Goal: Information Seeking & Learning: Understand process/instructions

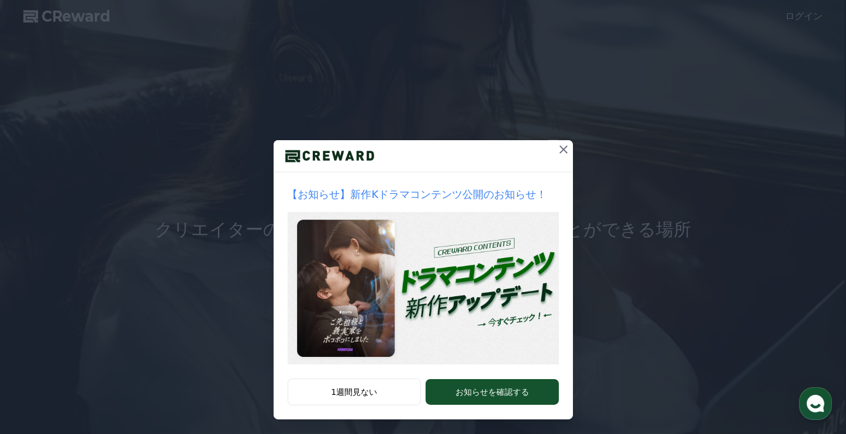
scroll to position [4, 0]
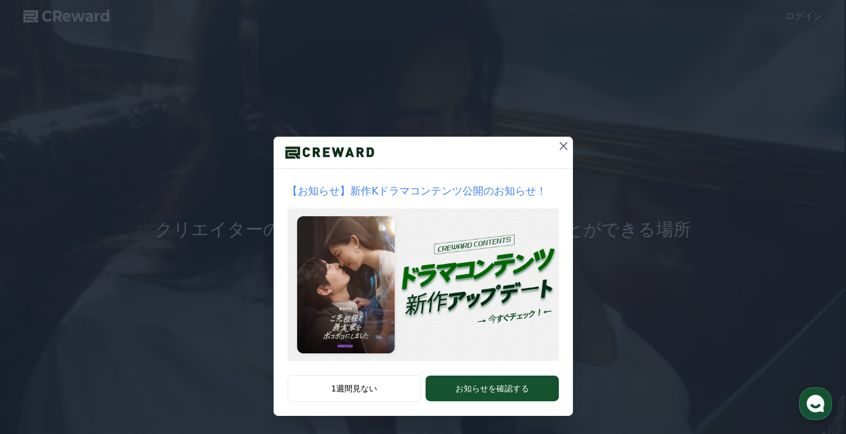
click at [559, 144] on icon at bounding box center [563, 146] width 8 height 8
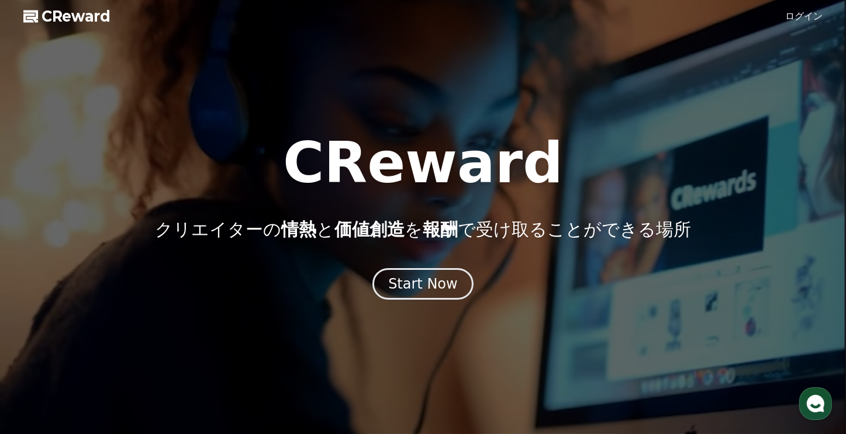
click at [804, 20] on link "ログイン" at bounding box center [804, 16] width 37 height 14
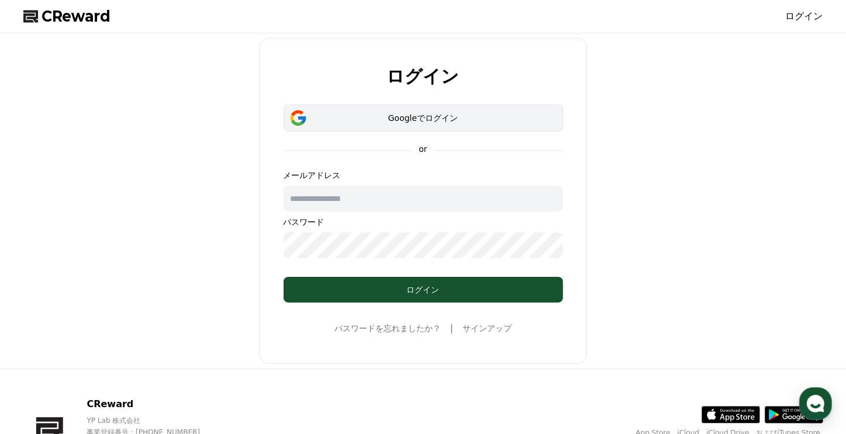
click at [412, 121] on div "Googleでログイン" at bounding box center [422, 118] width 245 height 12
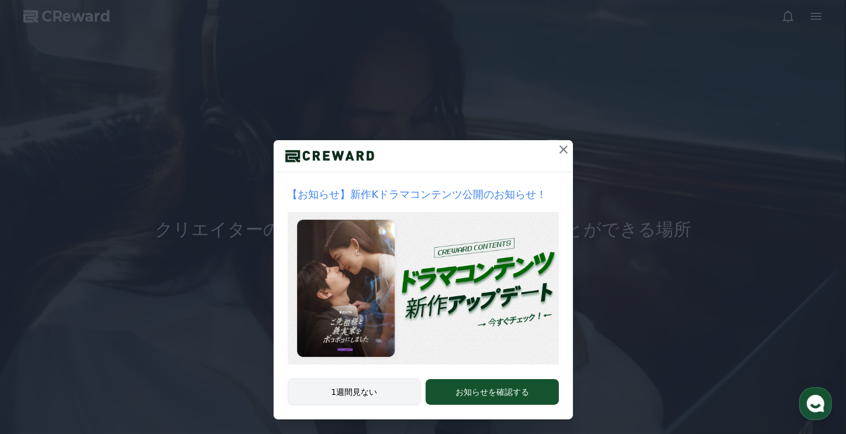
click at [359, 392] on button "1週間見ない" at bounding box center [355, 392] width 134 height 27
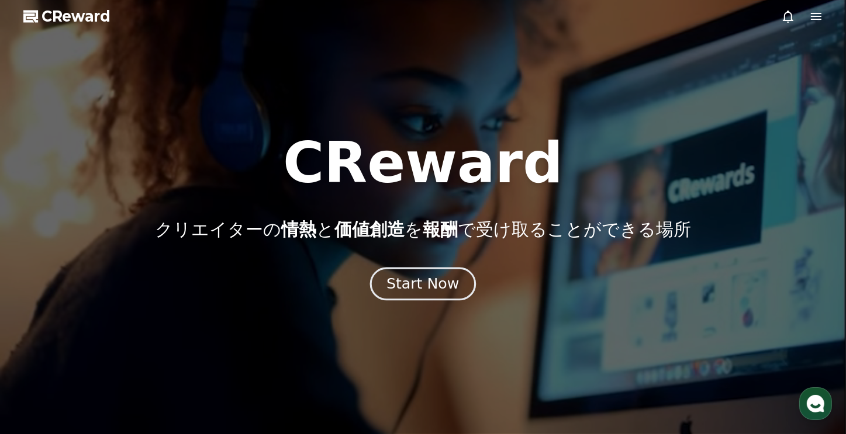
click at [425, 287] on div "Start Now" at bounding box center [422, 284] width 72 height 20
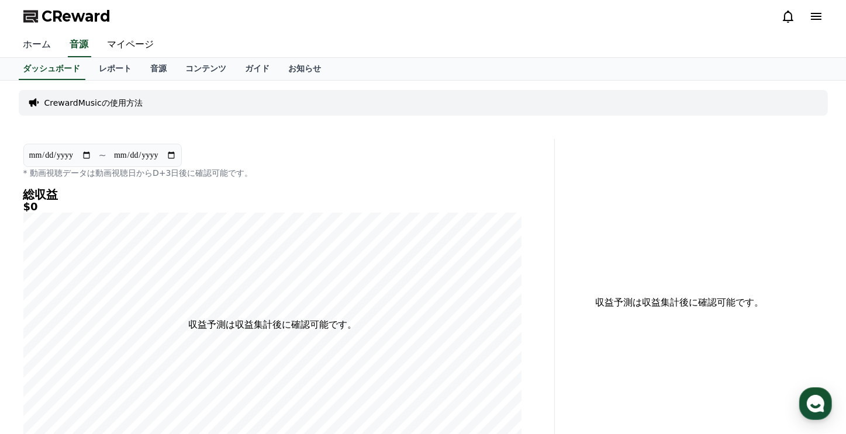
click at [29, 44] on link "ホーム" at bounding box center [37, 45] width 47 height 25
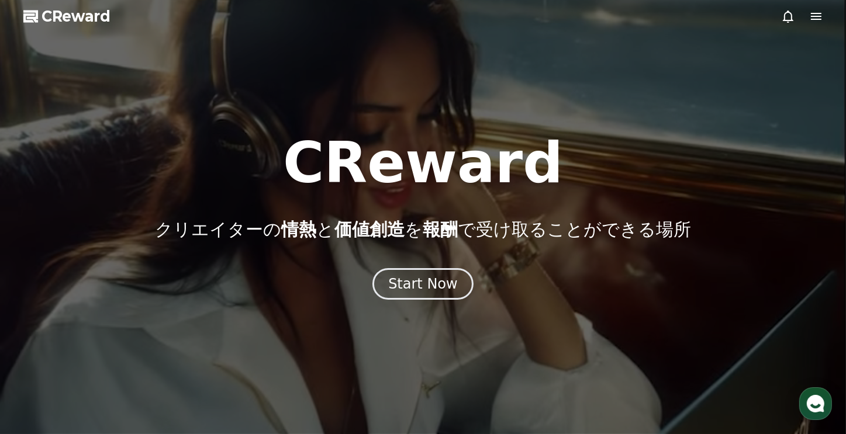
click at [814, 16] on icon at bounding box center [816, 16] width 11 height 7
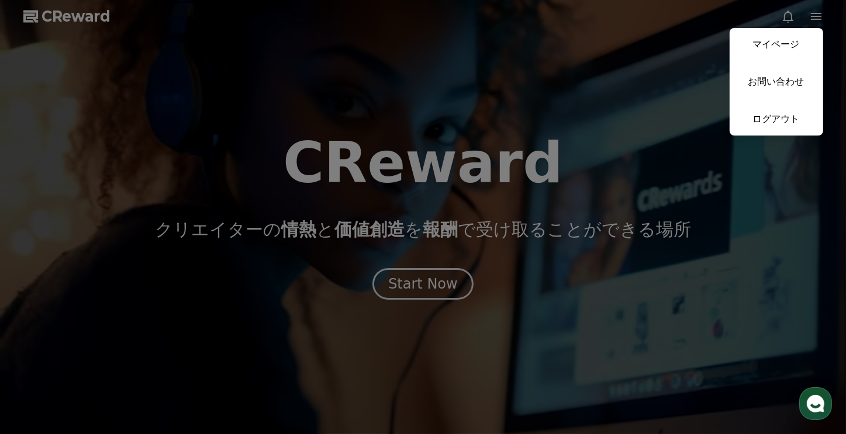
click at [807, 16] on button "close" at bounding box center [423, 217] width 846 height 434
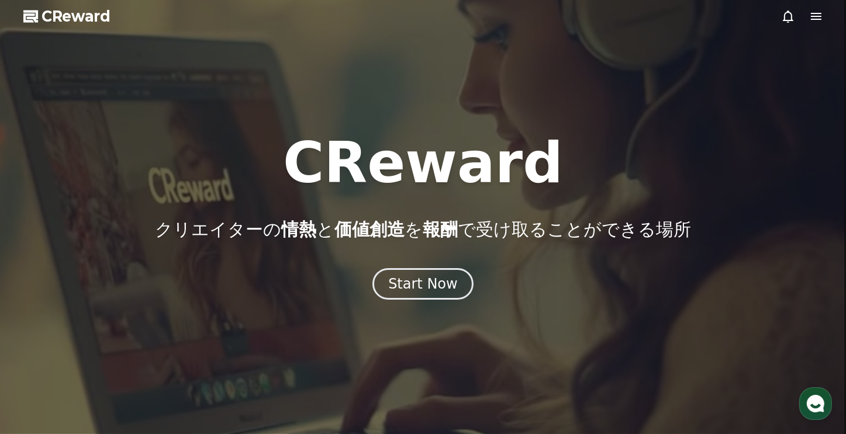
click at [788, 18] on icon at bounding box center [788, 16] width 14 height 14
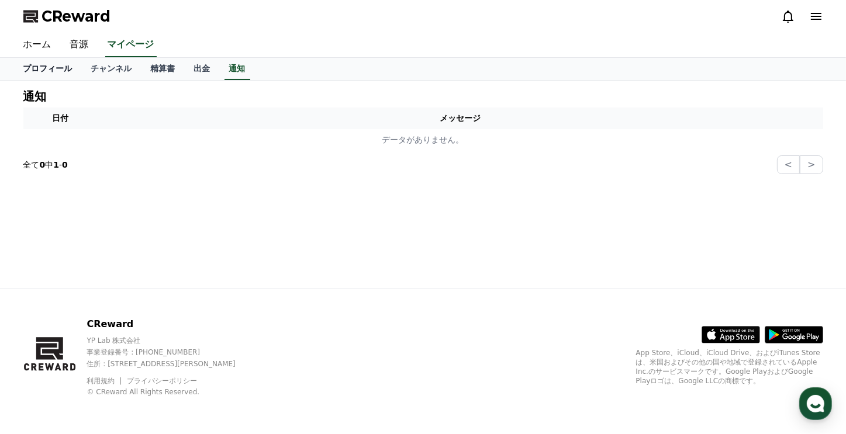
click at [48, 71] on link "プロフィール" at bounding box center [48, 69] width 68 height 22
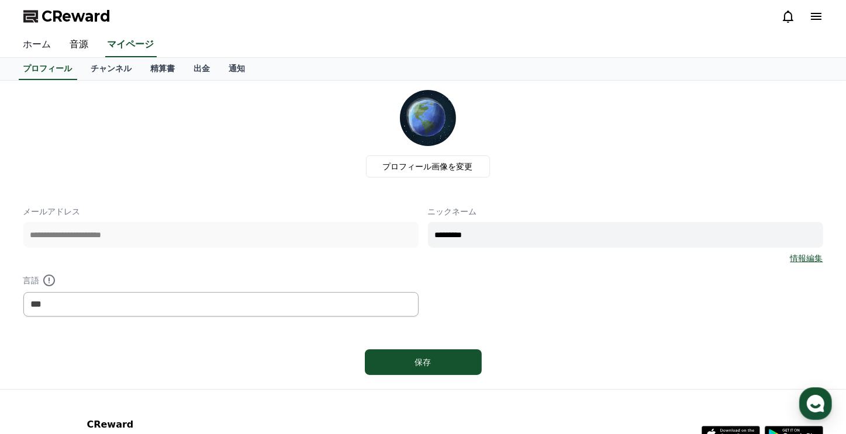
click at [37, 44] on link "ホーム" at bounding box center [37, 45] width 47 height 25
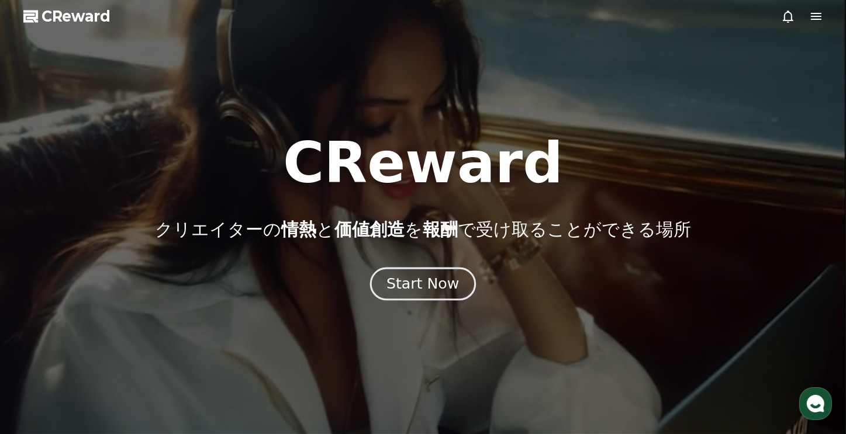
click at [418, 283] on div "Start Now" at bounding box center [422, 284] width 72 height 20
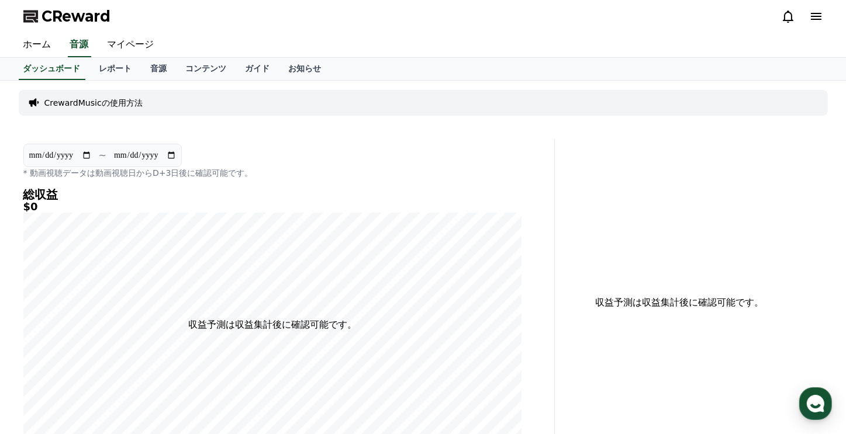
click at [811, 16] on icon at bounding box center [816, 16] width 11 height 7
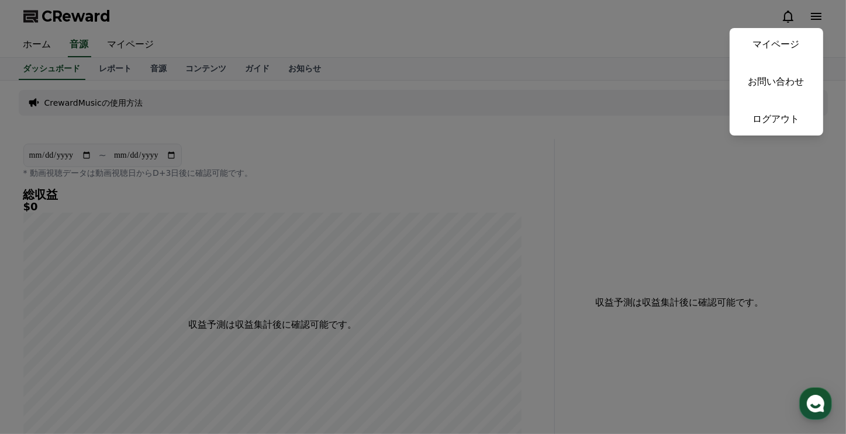
click at [811, 16] on button "close" at bounding box center [423, 217] width 846 height 434
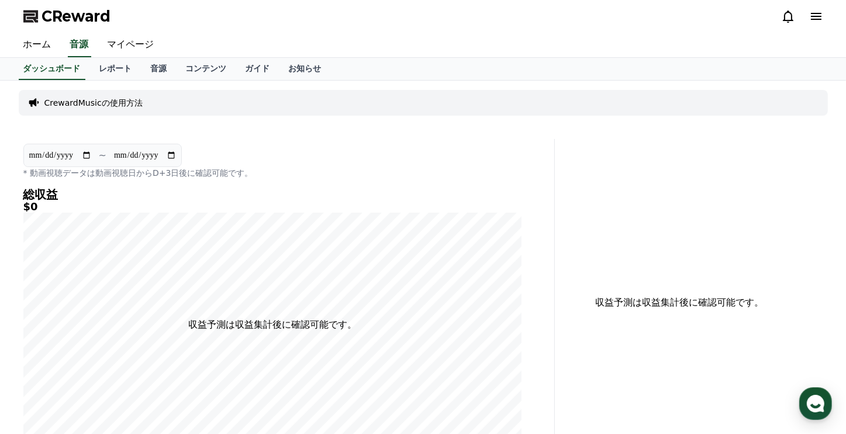
click at [788, 16] on icon at bounding box center [788, 16] width 14 height 14
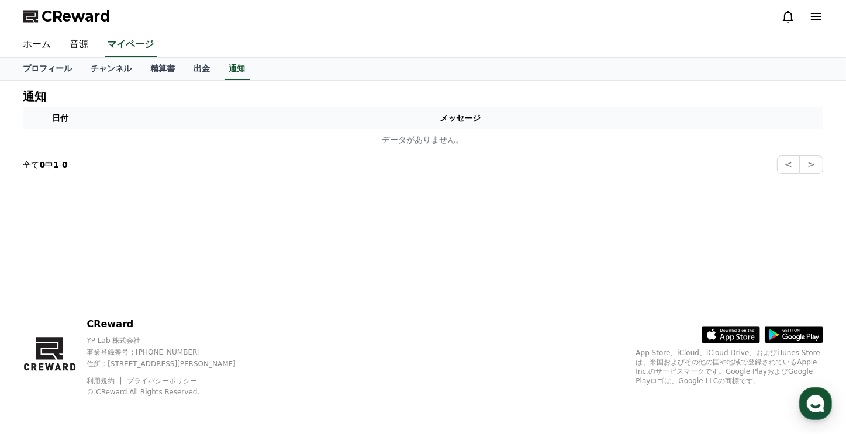
click at [25, 17] on polygon at bounding box center [29, 17] width 12 height 9
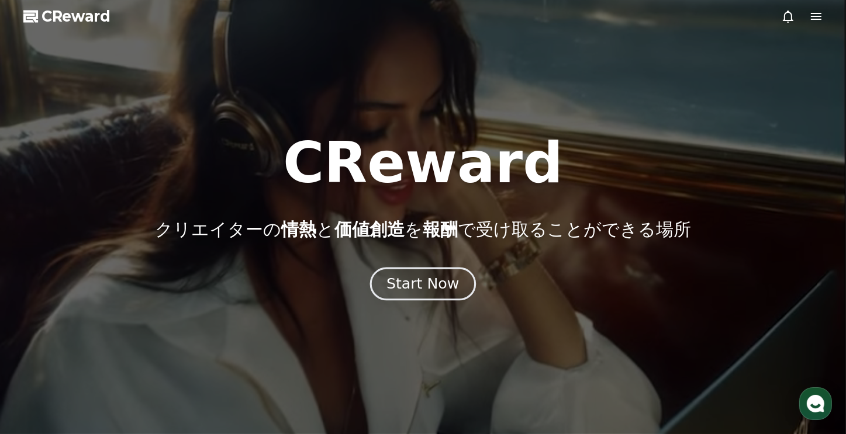
click at [411, 278] on div "Start Now" at bounding box center [422, 284] width 72 height 20
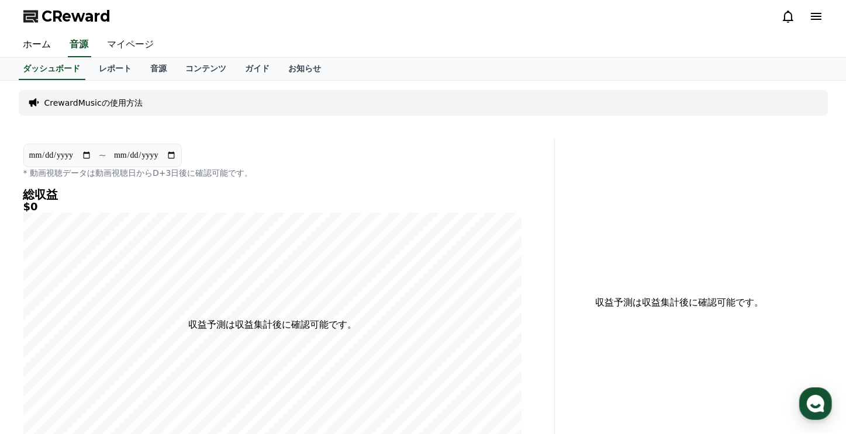
click at [112, 49] on link "マイページ" at bounding box center [130, 45] width 65 height 25
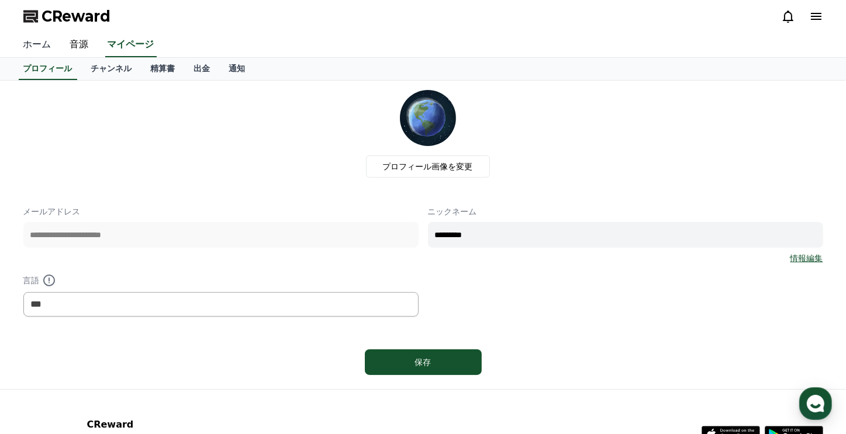
click at [28, 44] on link "ホーム" at bounding box center [37, 45] width 47 height 25
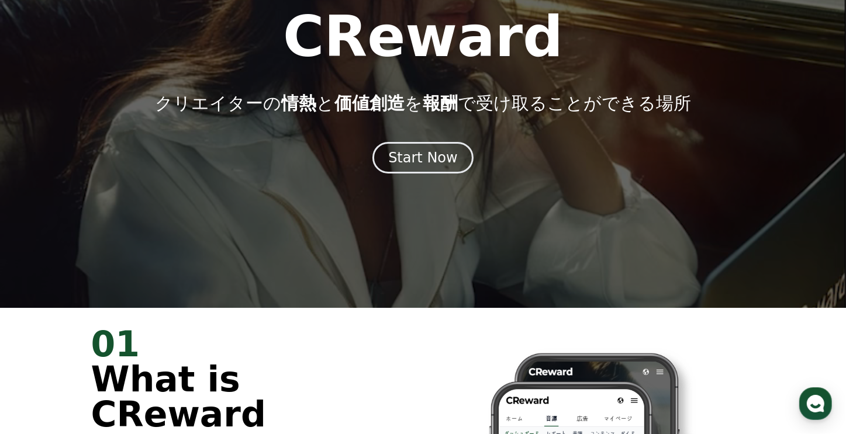
scroll to position [11, 0]
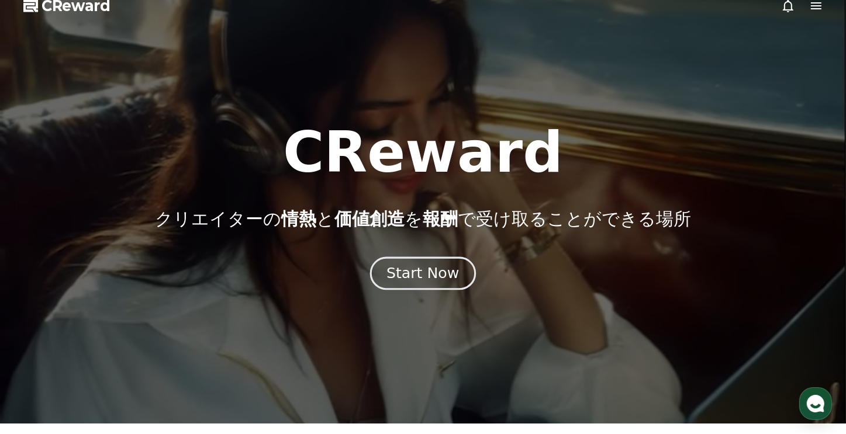
click at [424, 272] on div "Start Now" at bounding box center [422, 274] width 72 height 20
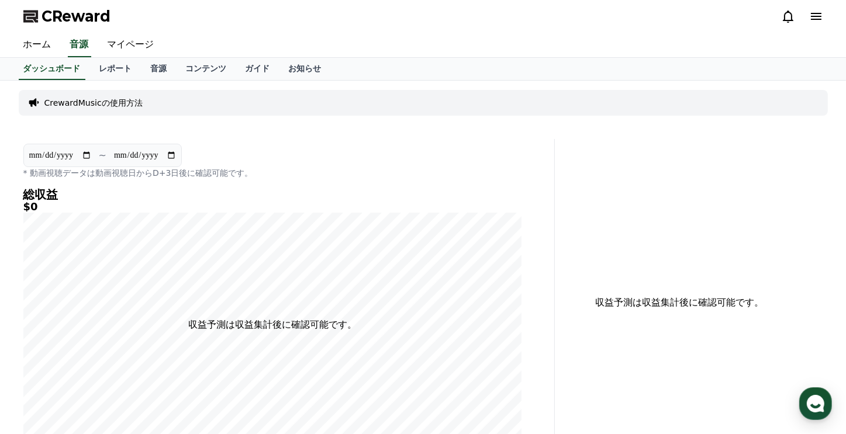
click at [95, 105] on p "CrewardMusicの使用方法" at bounding box center [93, 103] width 98 height 12
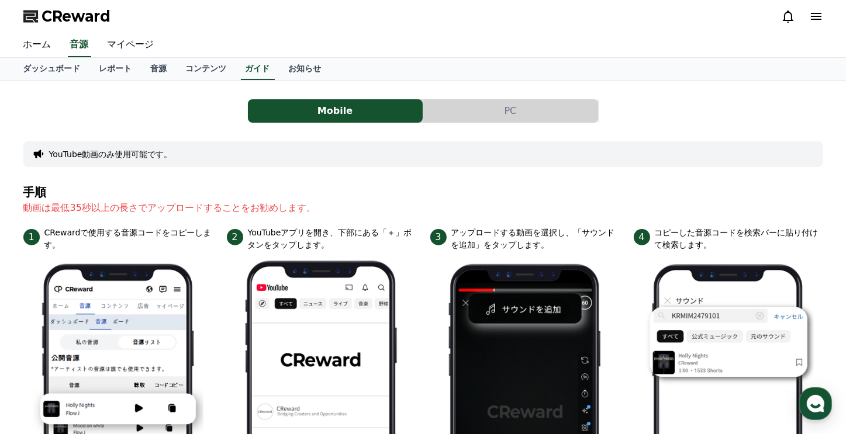
click at [451, 109] on button "PC" at bounding box center [510, 110] width 175 height 23
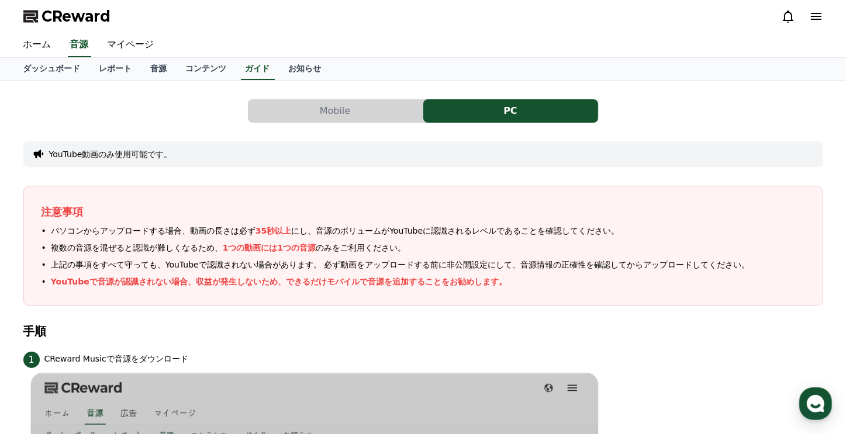
click at [362, 109] on button "Mobile" at bounding box center [335, 110] width 175 height 23
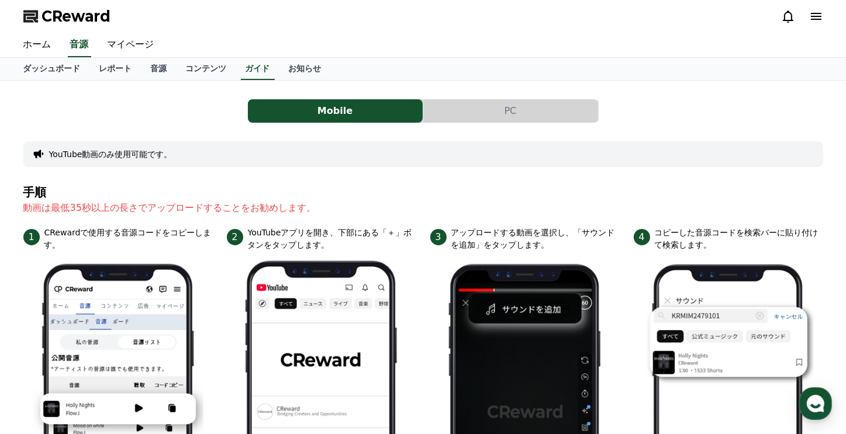
click at [443, 118] on button "PC" at bounding box center [510, 110] width 175 height 23
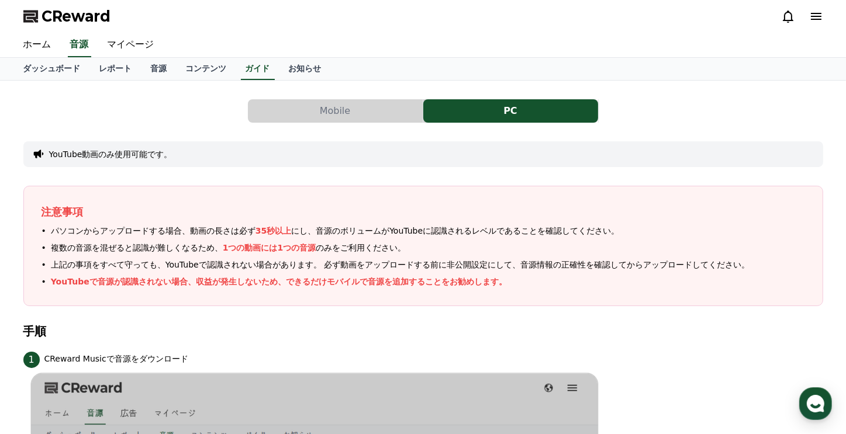
click at [323, 111] on button "Mobile" at bounding box center [335, 110] width 175 height 23
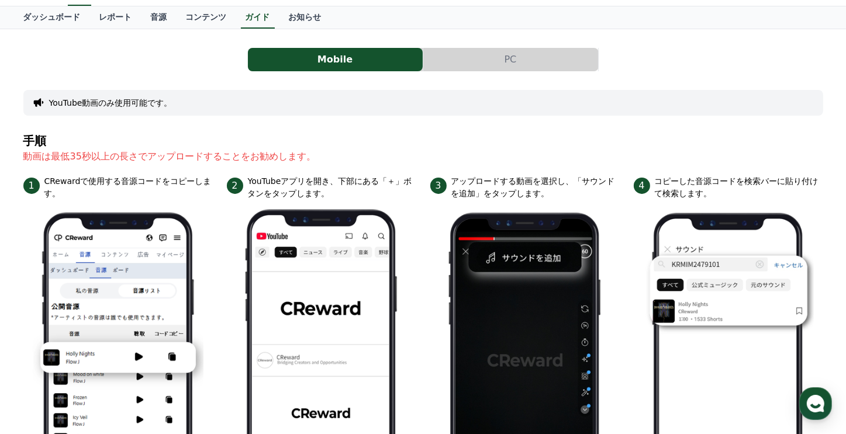
scroll to position [8, 0]
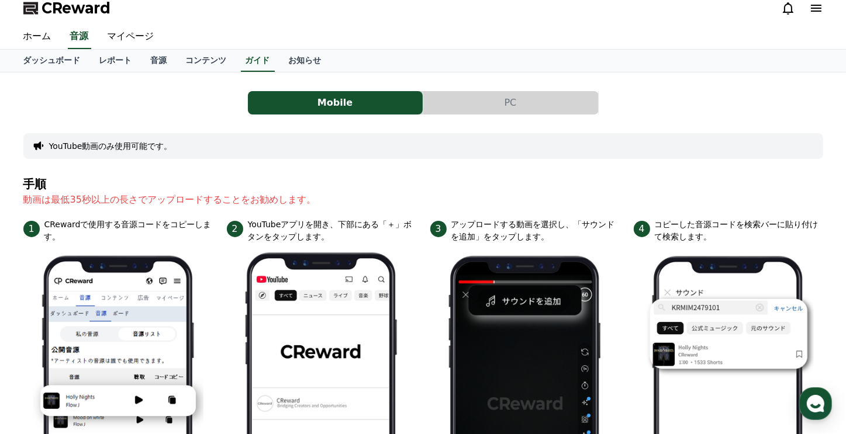
click at [56, 146] on button "YouTube動画のみ使用可能です。" at bounding box center [110, 146] width 123 height 12
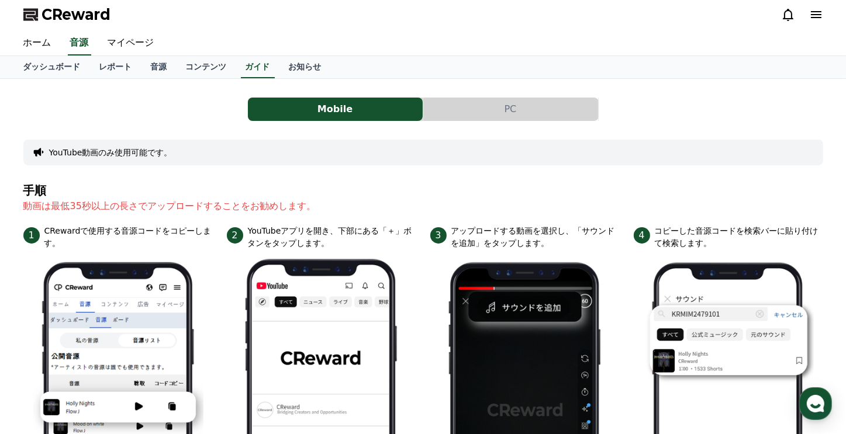
scroll to position [0, 0]
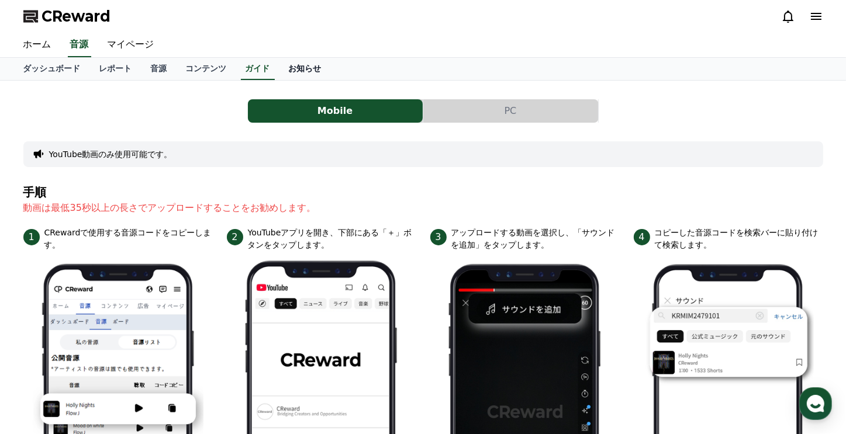
click at [279, 69] on link "お知らせ" at bounding box center [304, 69] width 51 height 22
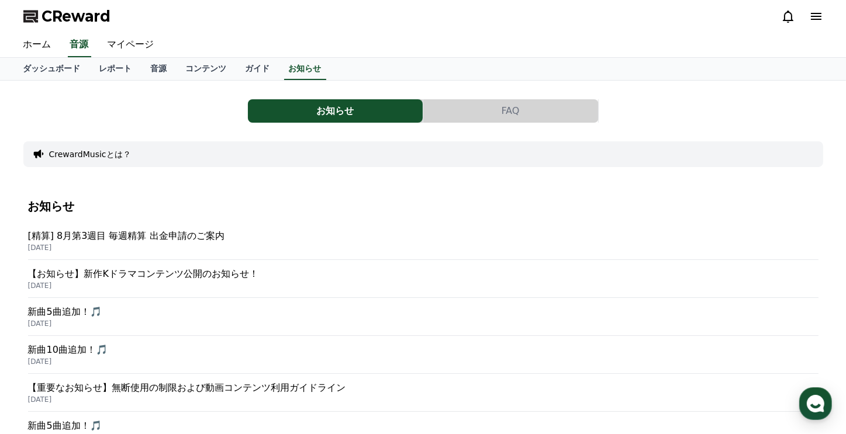
click at [493, 110] on button "FAQ" at bounding box center [510, 110] width 175 height 23
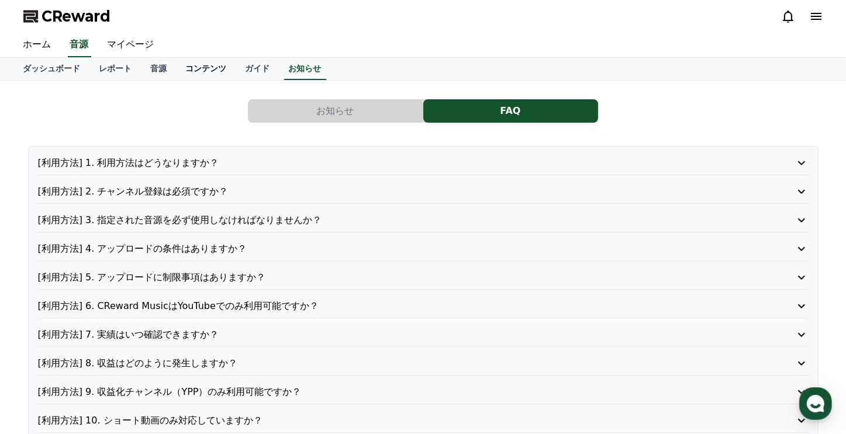
click at [177, 72] on link "コンテンツ" at bounding box center [207, 69] width 60 height 22
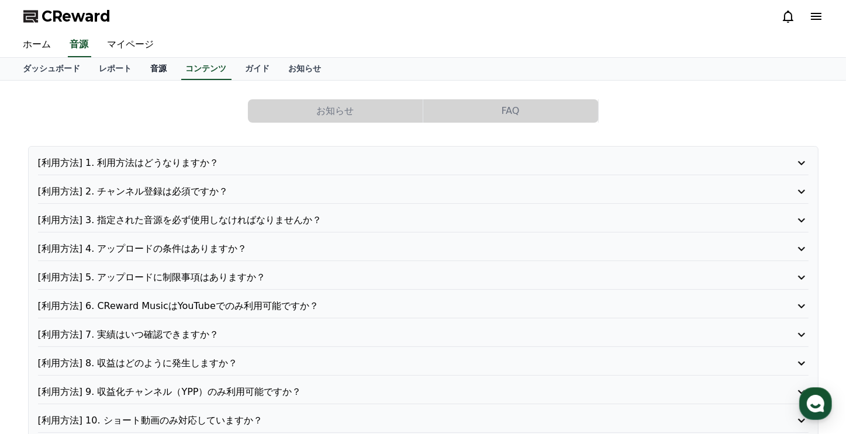
click at [141, 72] on link "音源" at bounding box center [158, 69] width 35 height 22
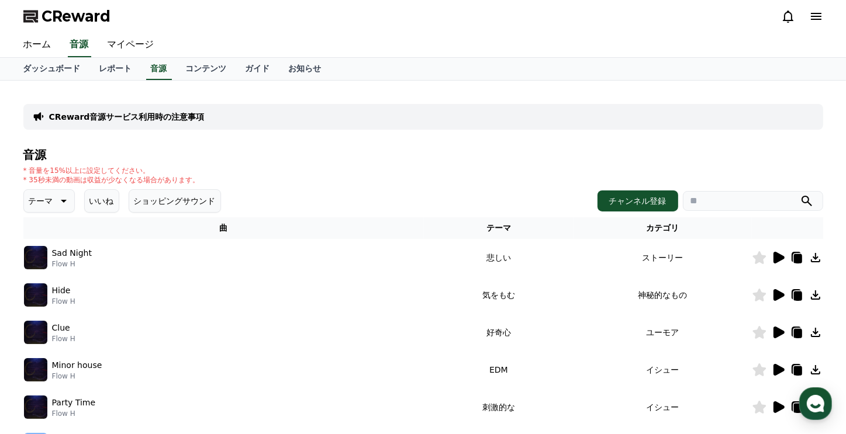
click at [156, 120] on p "CReward音源サービス利用時の注意事項" at bounding box center [126, 117] width 155 height 12
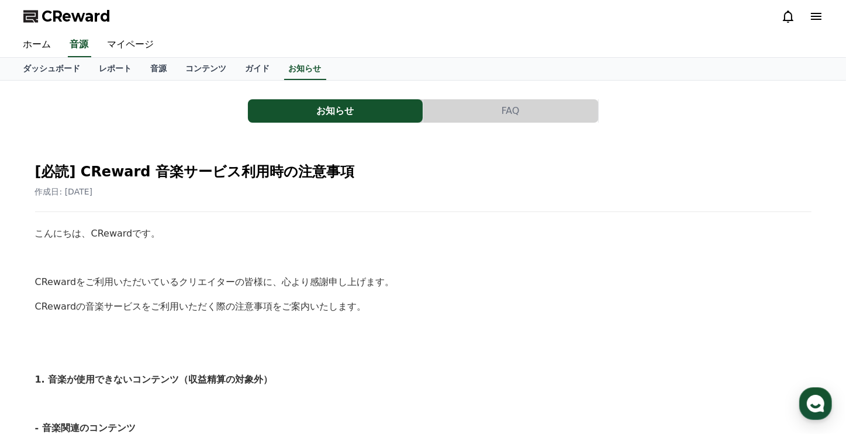
click at [466, 116] on button "FAQ" at bounding box center [510, 110] width 175 height 23
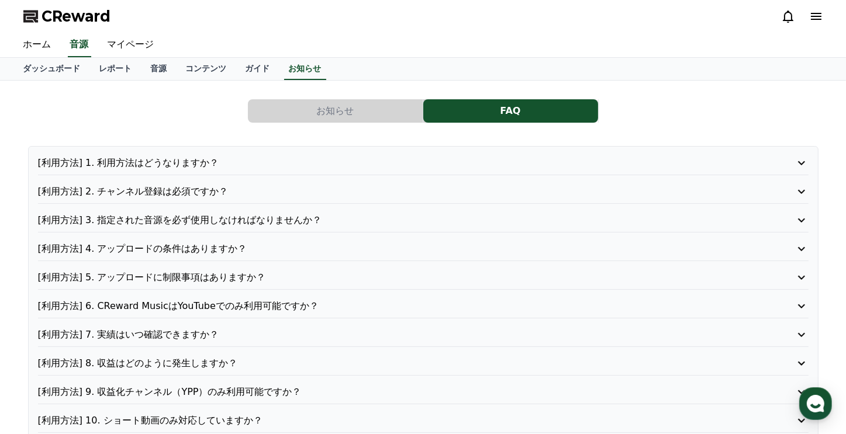
click at [163, 195] on p "[利用方法] 2. チャンネル登録は必須ですか？" at bounding box center [392, 192] width 709 height 14
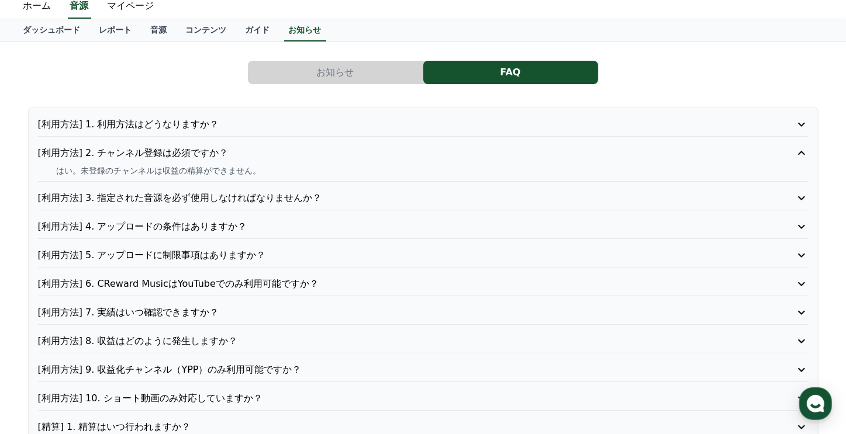
scroll to position [58, 0]
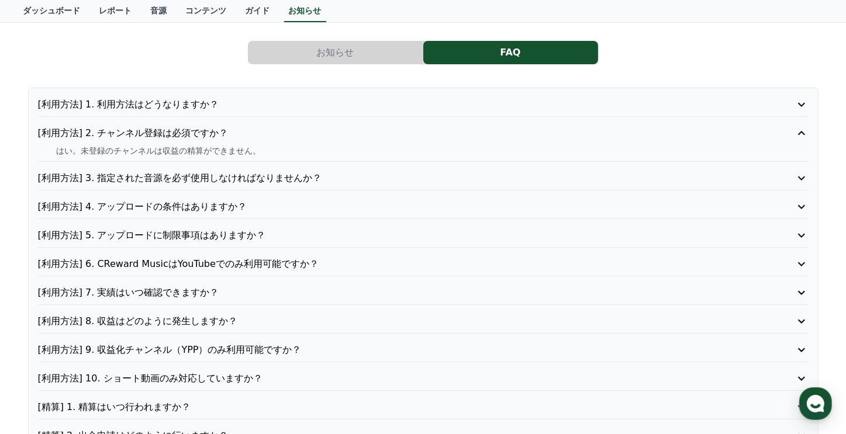
click at [262, 263] on p "[利用方法] 6. CReward MusicはYouTubeでのみ利用可能ですか？" at bounding box center [392, 264] width 709 height 14
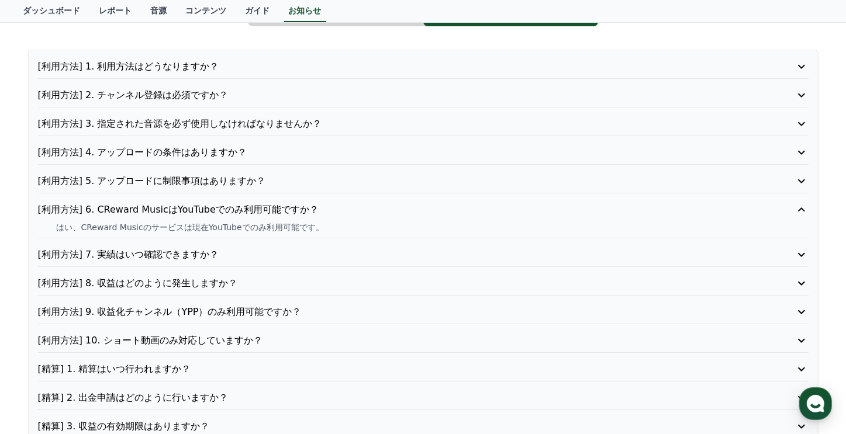
scroll to position [117, 0]
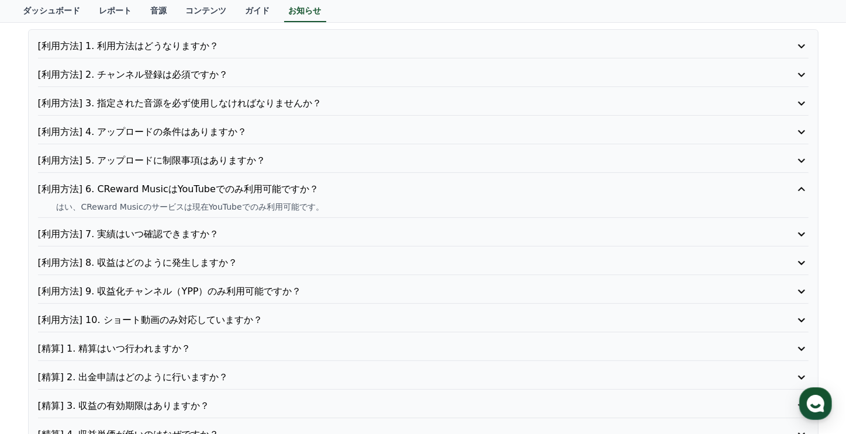
click at [269, 289] on p "[利用方法] 9. 収益化チャンネル（YPP）のみ利用可能ですか？" at bounding box center [392, 292] width 709 height 14
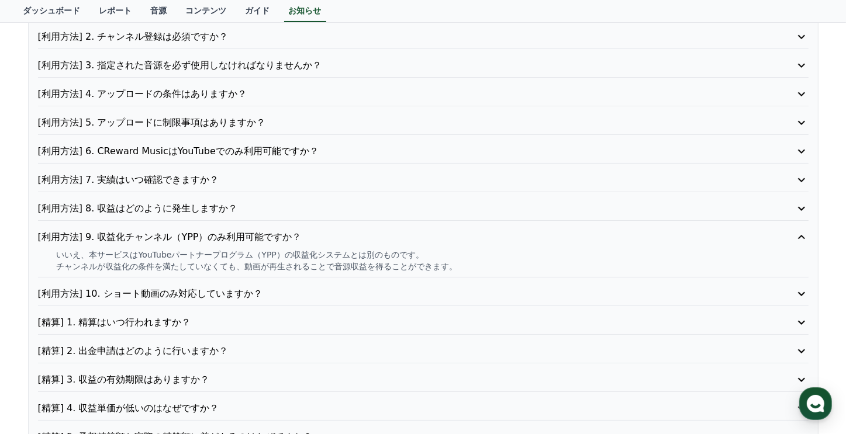
scroll to position [175, 0]
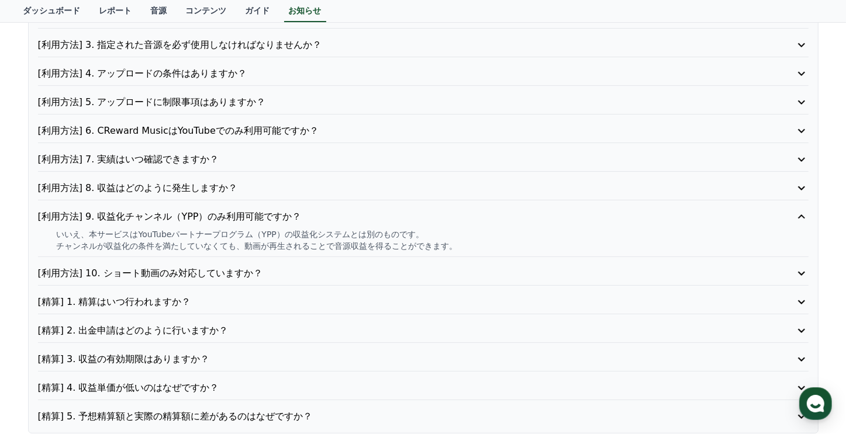
click at [216, 268] on p "[利用方法] 10. ショート動画のみ対応していますか？" at bounding box center [392, 274] width 709 height 14
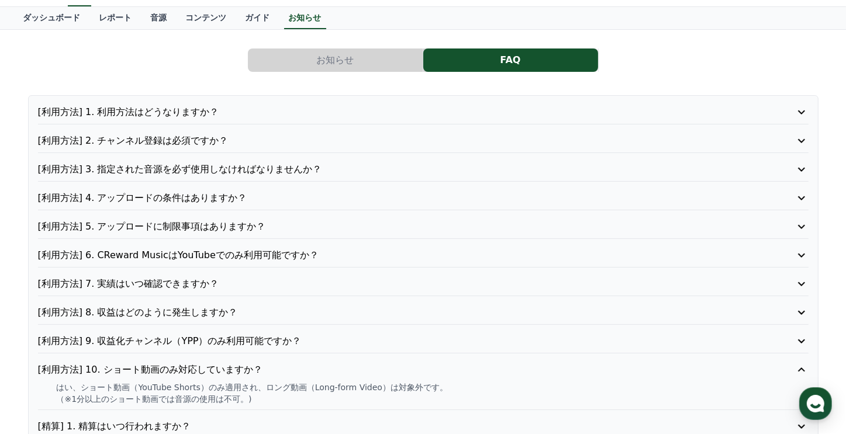
scroll to position [0, 0]
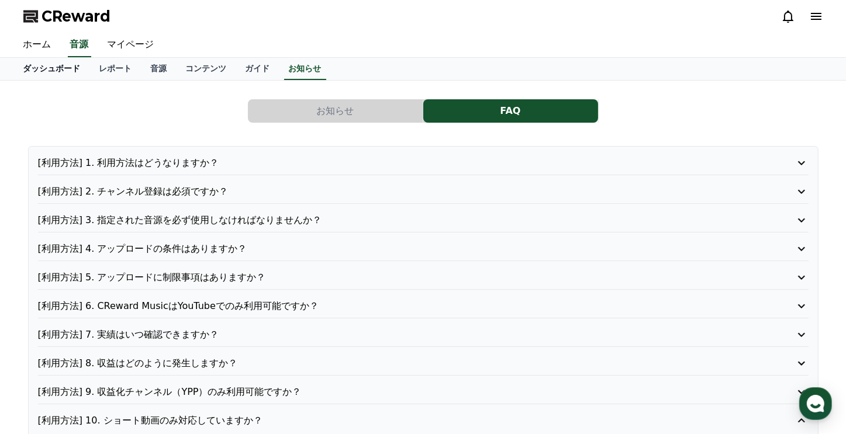
click at [47, 70] on link "ダッシュボード" at bounding box center [52, 69] width 76 height 22
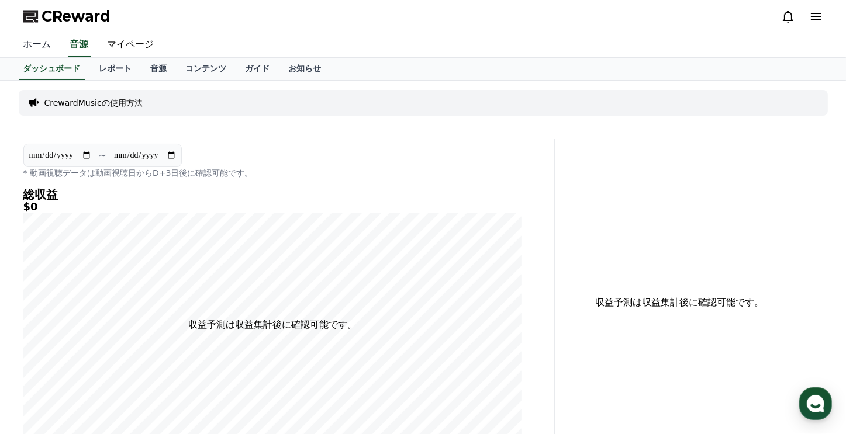
click at [40, 47] on link "ホーム" at bounding box center [37, 45] width 47 height 25
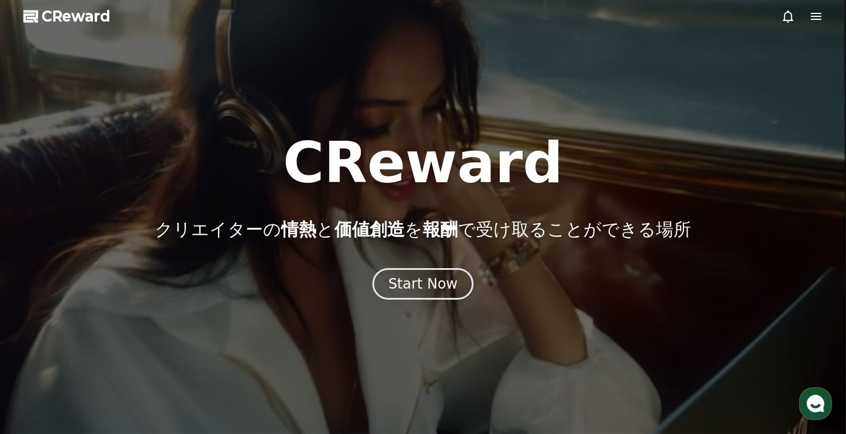
click at [809, 19] on icon at bounding box center [816, 16] width 14 height 14
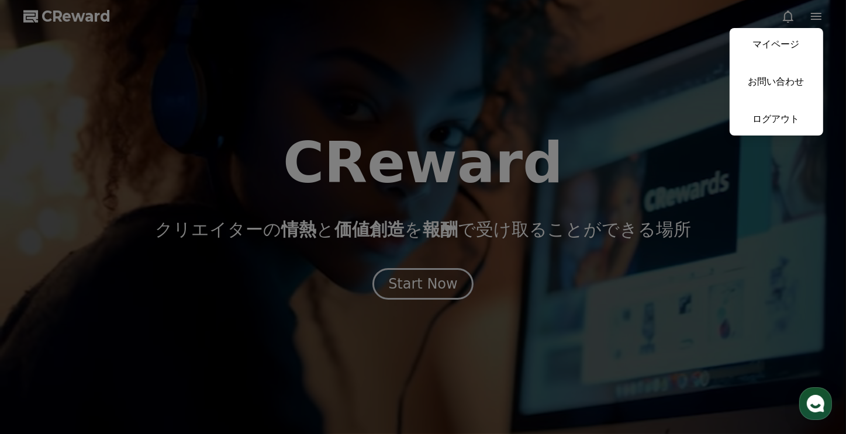
click at [809, 19] on button "close" at bounding box center [423, 217] width 846 height 434
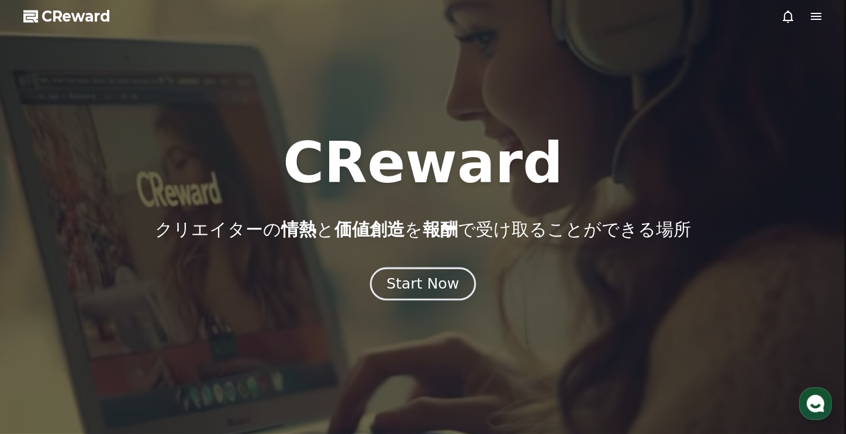
click at [437, 286] on div "Start Now" at bounding box center [422, 284] width 72 height 20
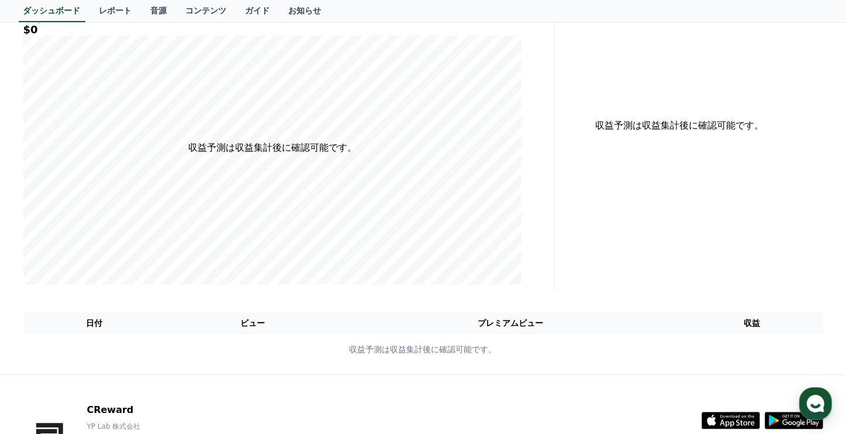
scroll to position [262, 0]
